Goal: Transaction & Acquisition: Obtain resource

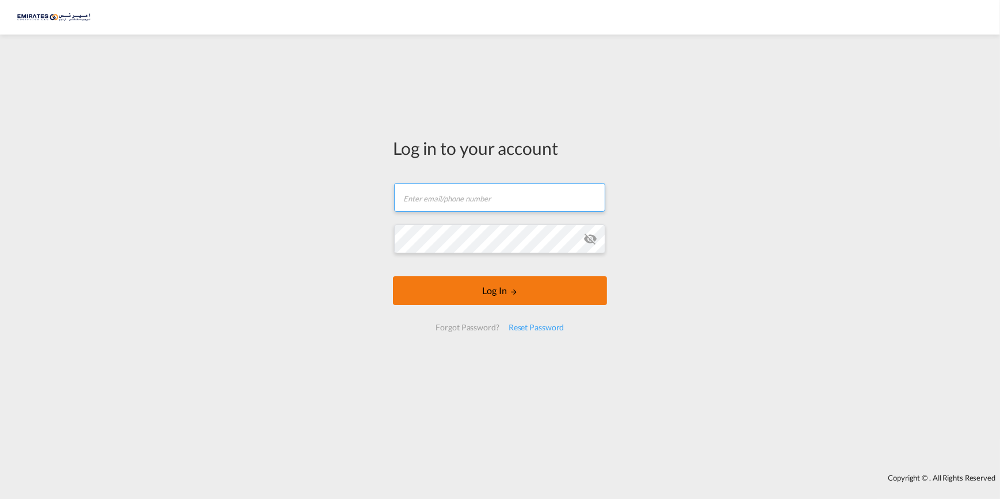
type input "[PERSON_NAME][EMAIL_ADDRESS][DOMAIN_NAME]"
click at [492, 289] on button "Log In" at bounding box center [500, 290] width 214 height 29
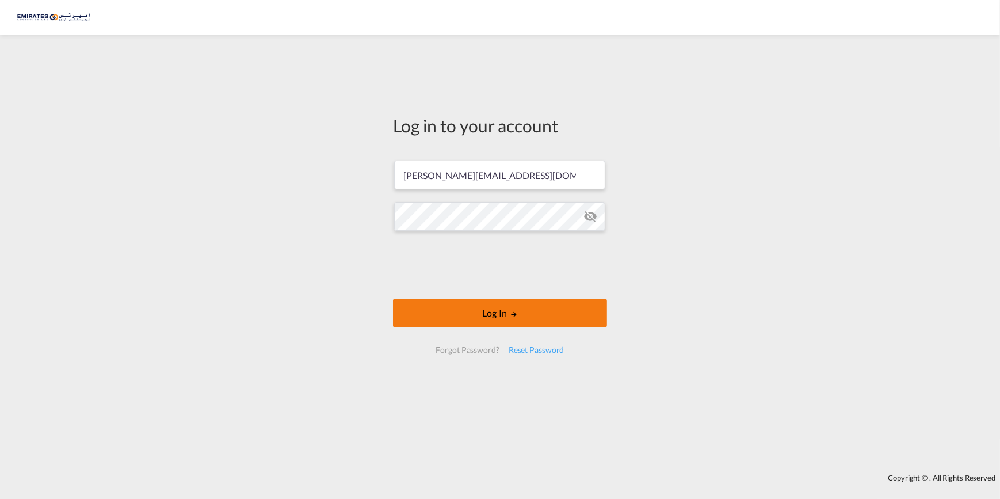
click at [480, 311] on button "Log In" at bounding box center [500, 313] width 214 height 29
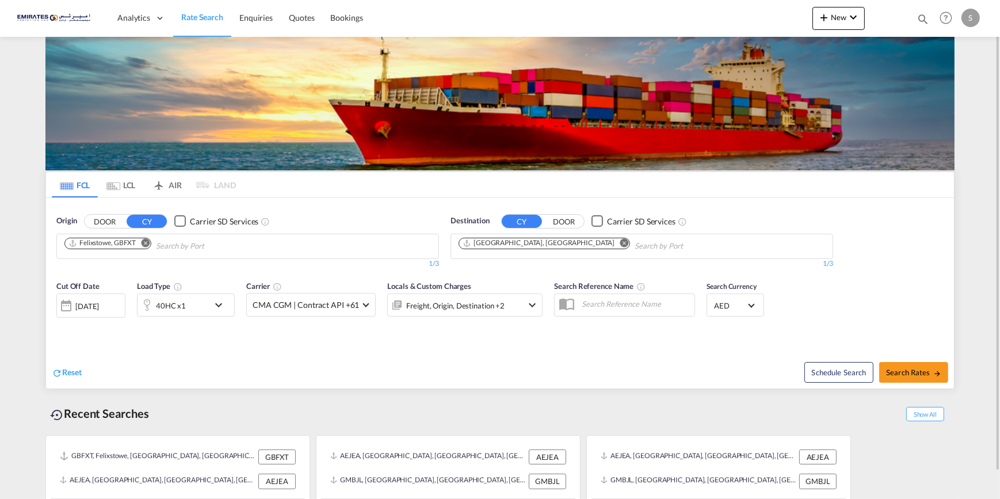
click at [620, 243] on md-icon "Remove" at bounding box center [624, 242] width 9 height 9
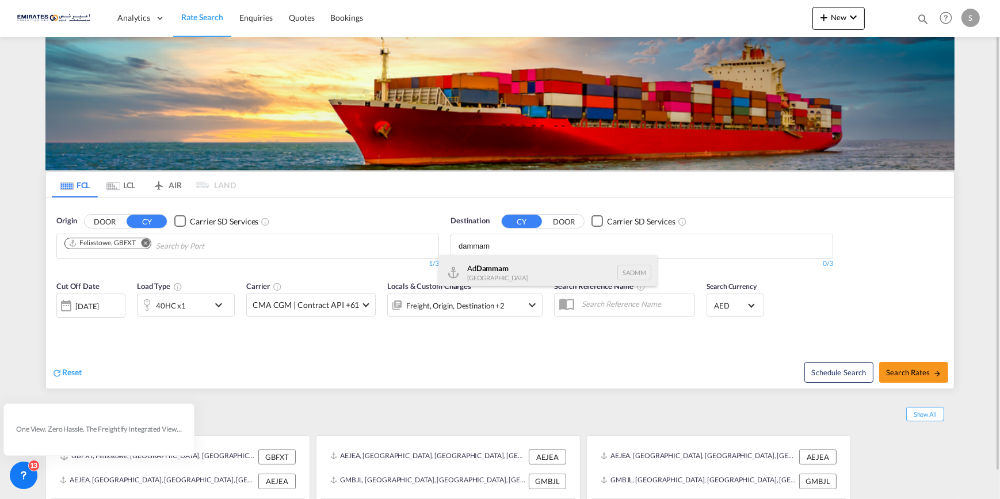
type input "dammam"
click at [509, 263] on div "Ad Dammam [GEOGRAPHIC_DATA] [GEOGRAPHIC_DATA]" at bounding box center [547, 272] width 219 height 35
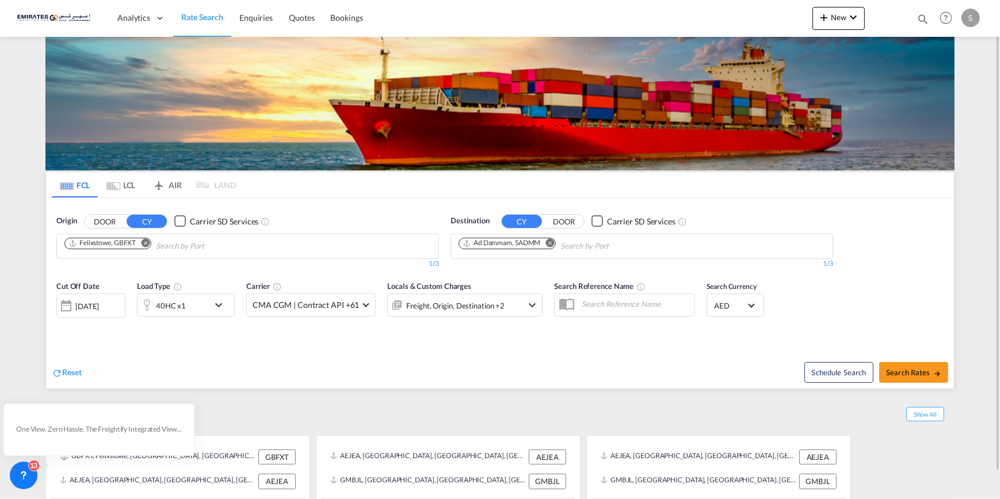
click at [147, 242] on md-icon "Remove" at bounding box center [145, 242] width 9 height 9
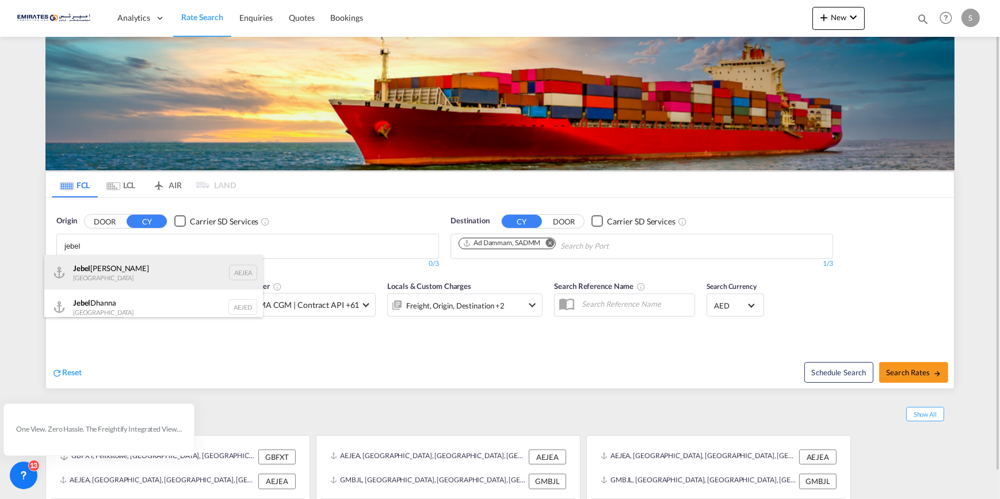
type input "jebel"
click at [119, 278] on div "[GEOGRAPHIC_DATA] AEJEA" at bounding box center [153, 272] width 219 height 35
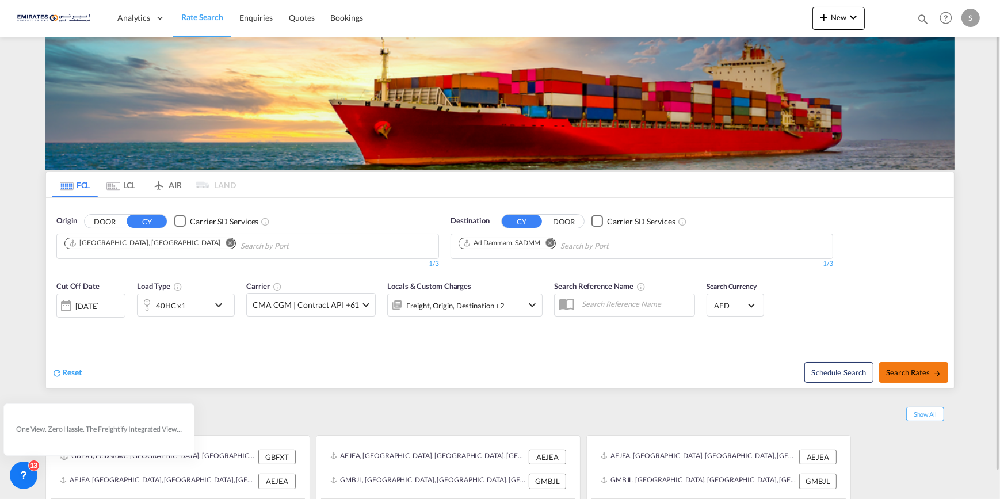
click at [905, 368] on span "Search Rates" at bounding box center [913, 372] width 55 height 9
type input "AEJEA to SADMM / [DATE]"
